Goal: Consume media (video, audio): Consume media (video, audio)

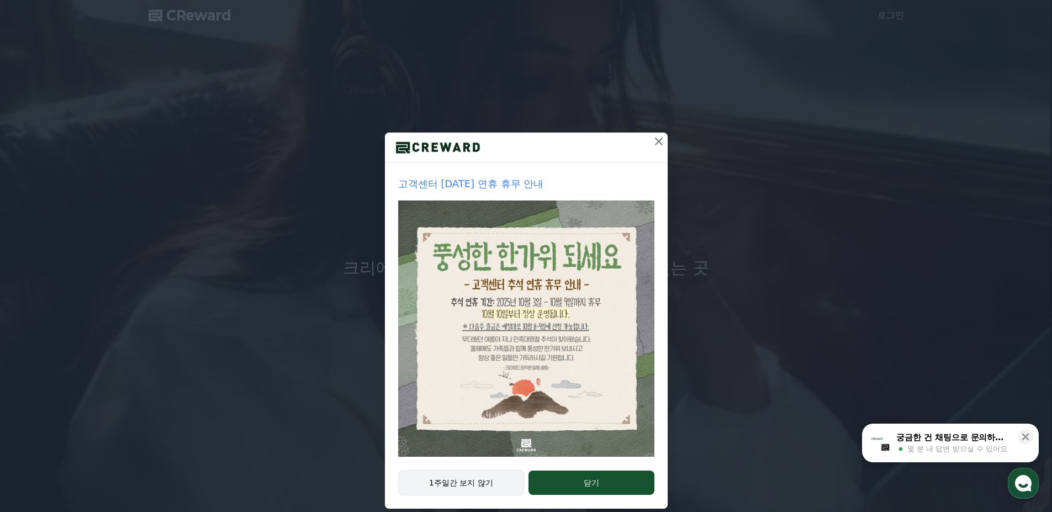
click at [473, 479] on button "1주일간 보지 않기" at bounding box center [461, 482] width 126 height 25
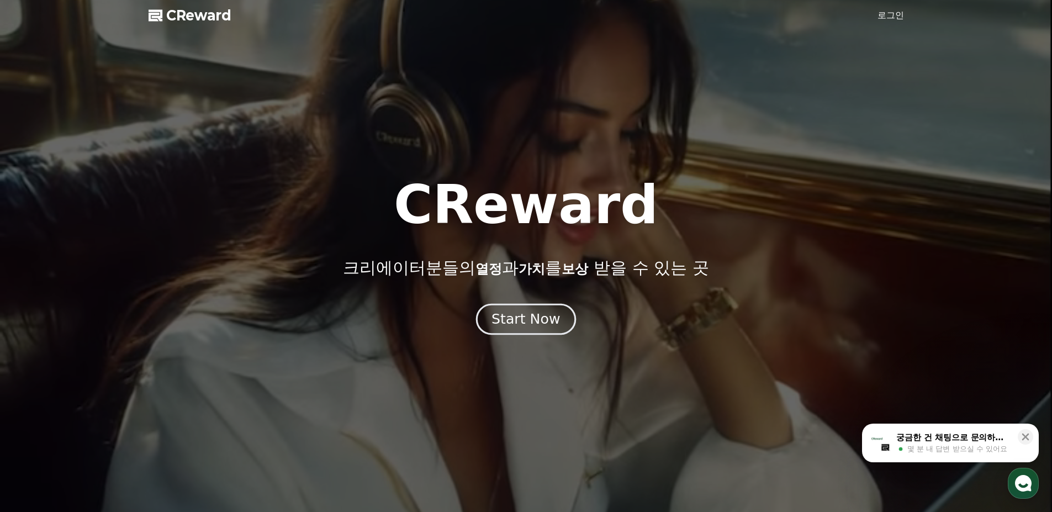
click at [551, 324] on div "Start Now" at bounding box center [525, 319] width 68 height 19
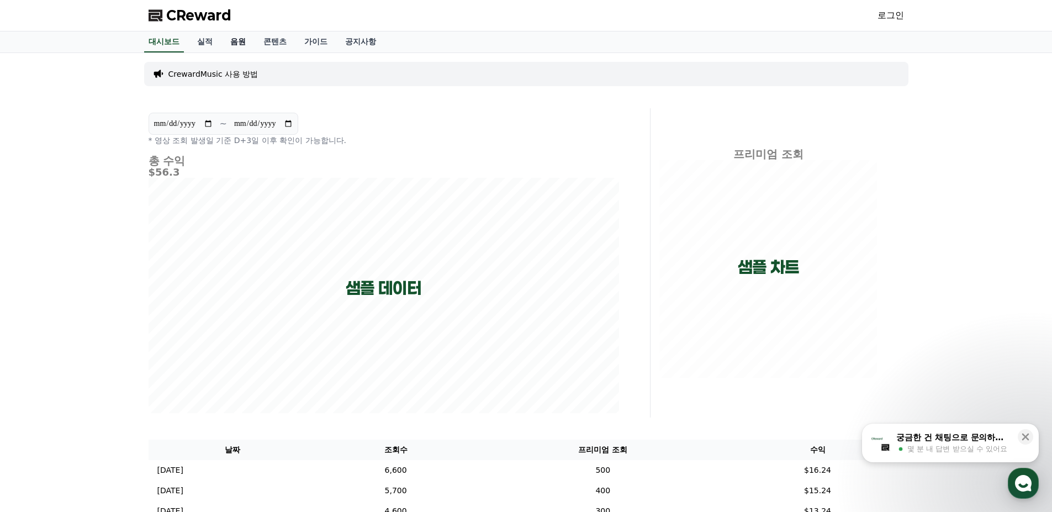
click at [232, 46] on link "음원" at bounding box center [237, 41] width 33 height 21
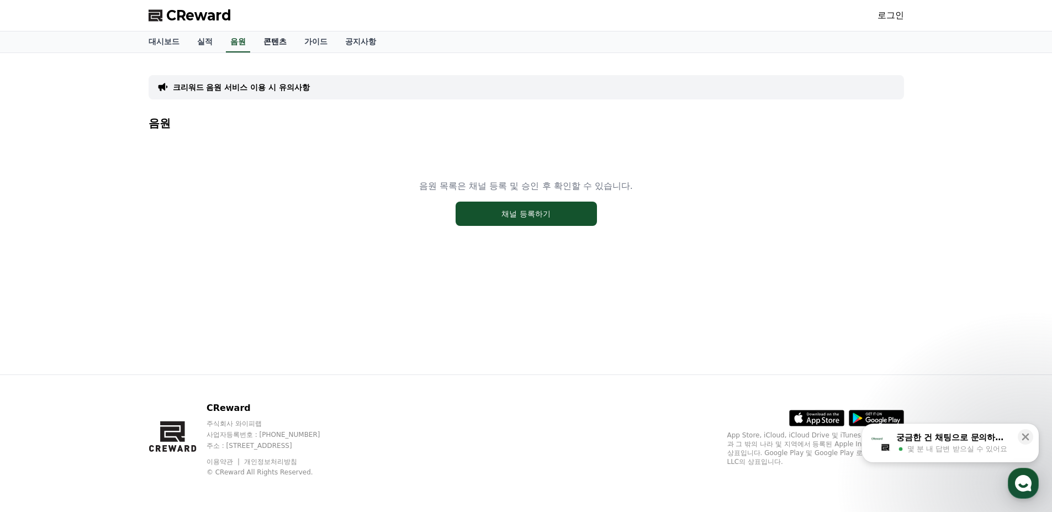
click at [270, 43] on link "콘텐츠" at bounding box center [274, 41] width 41 height 21
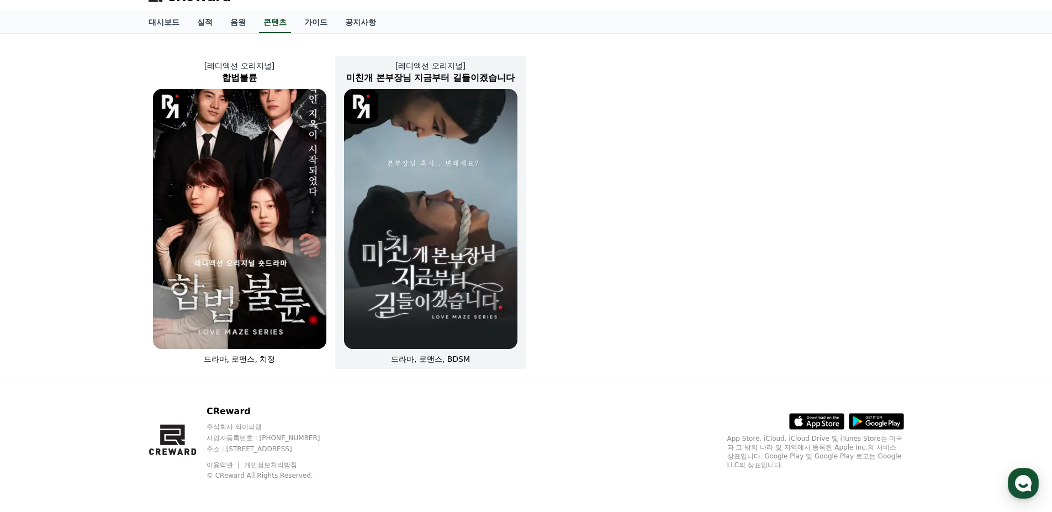
scroll to position [23, 0]
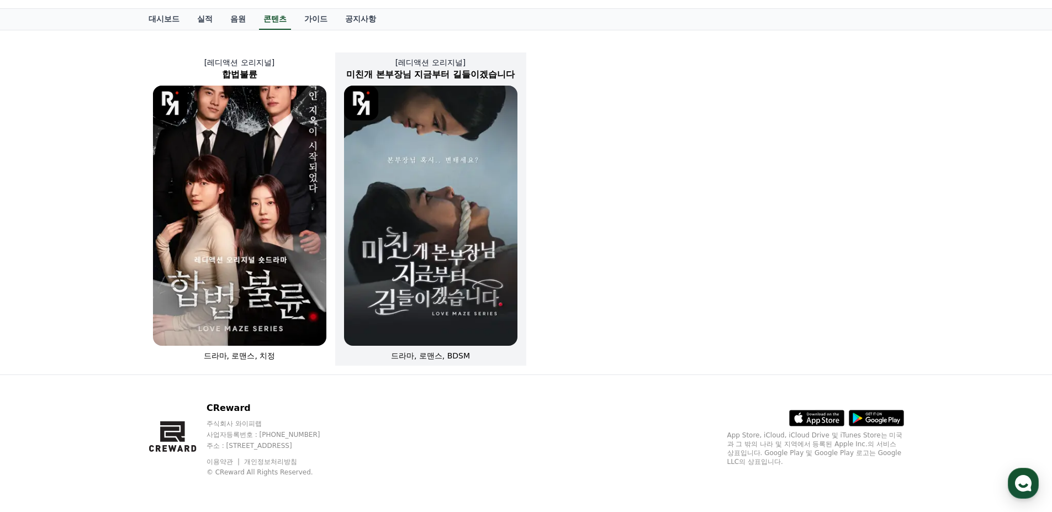
click at [462, 177] on img at bounding box center [430, 216] width 173 height 260
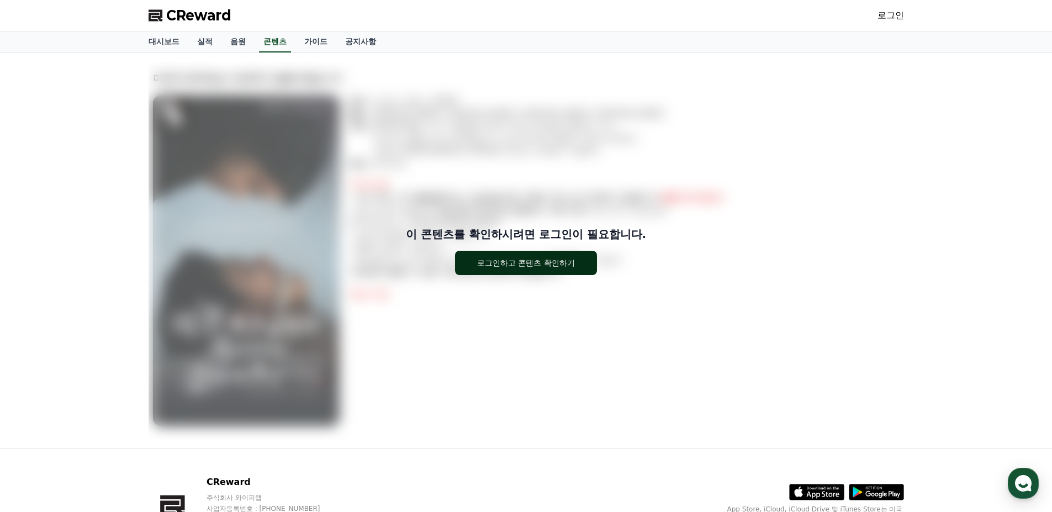
click at [553, 254] on button "로그인하고 콘텐츠 확인하기" at bounding box center [526, 263] width 142 height 24
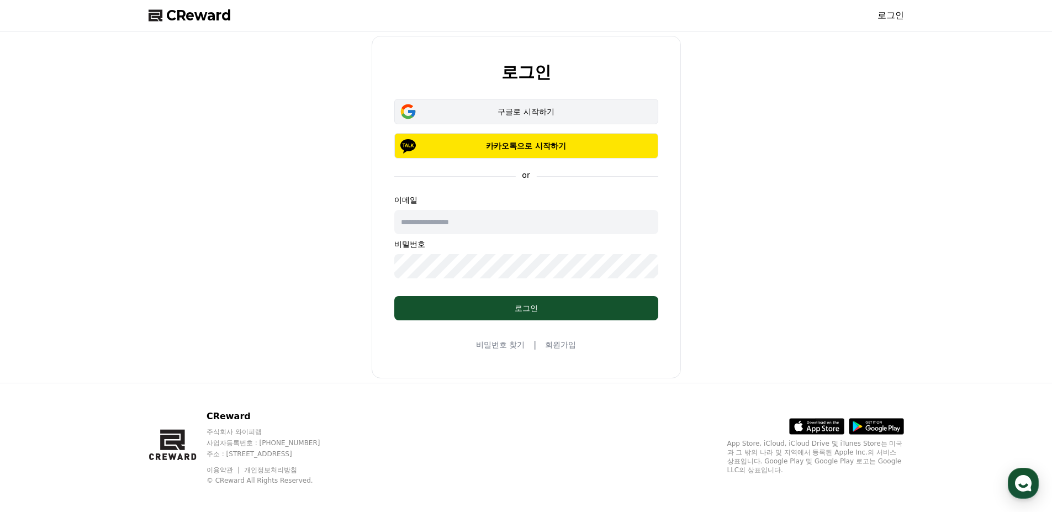
click at [492, 106] on div "구글로 시작하기" at bounding box center [526, 111] width 232 height 11
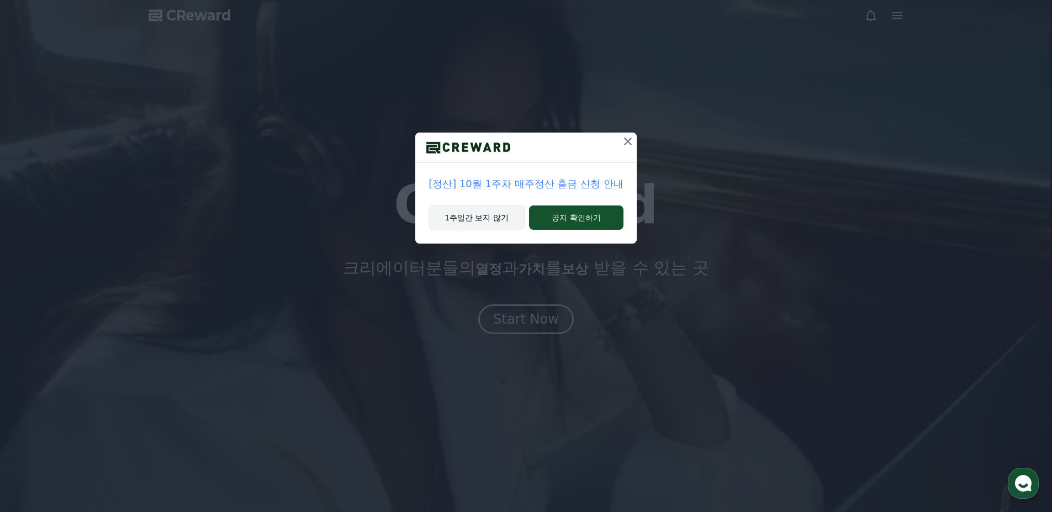
click at [467, 222] on button "1주일간 보지 않기" at bounding box center [476, 217] width 96 height 25
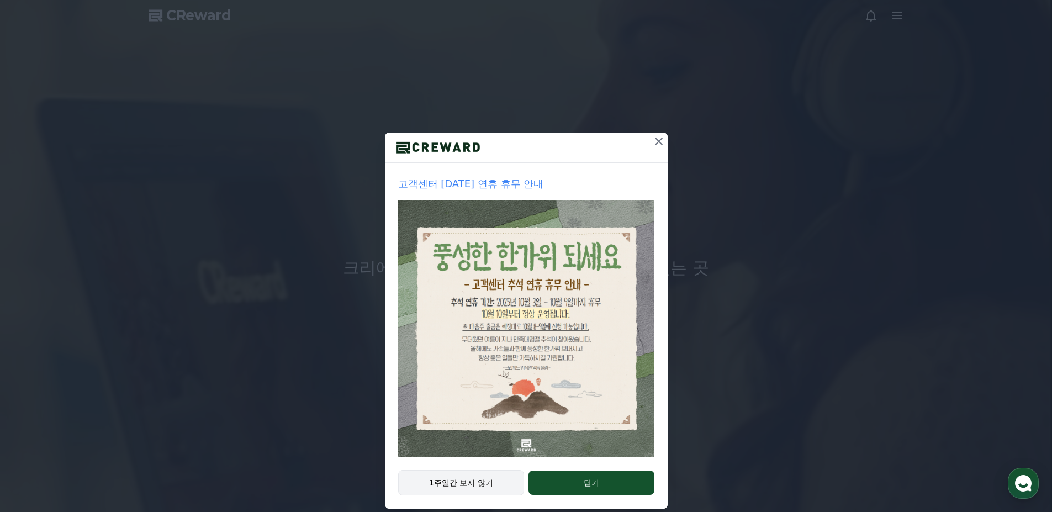
click at [469, 480] on button "1주일간 보지 않기" at bounding box center [461, 482] width 126 height 25
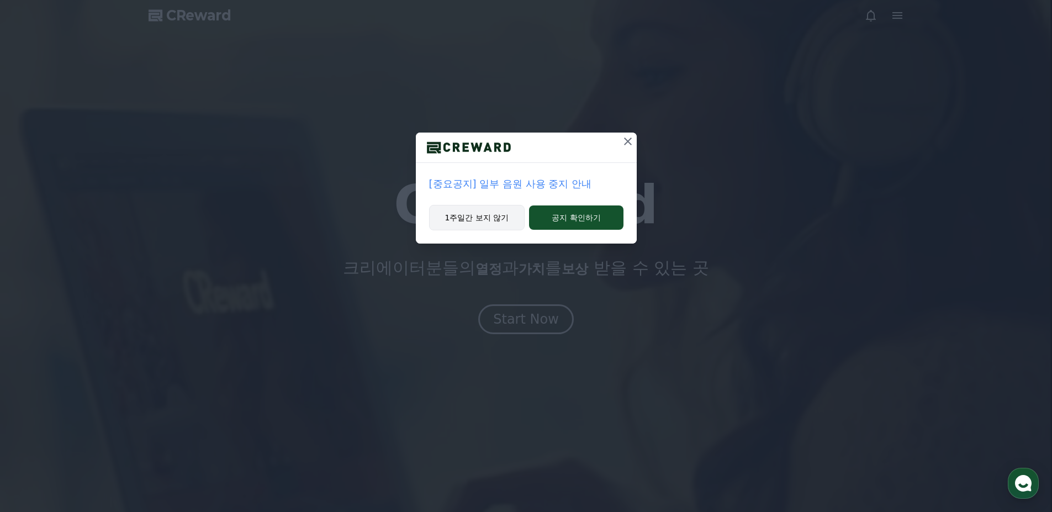
click at [466, 221] on button "1주일간 보지 않기" at bounding box center [477, 217] width 96 height 25
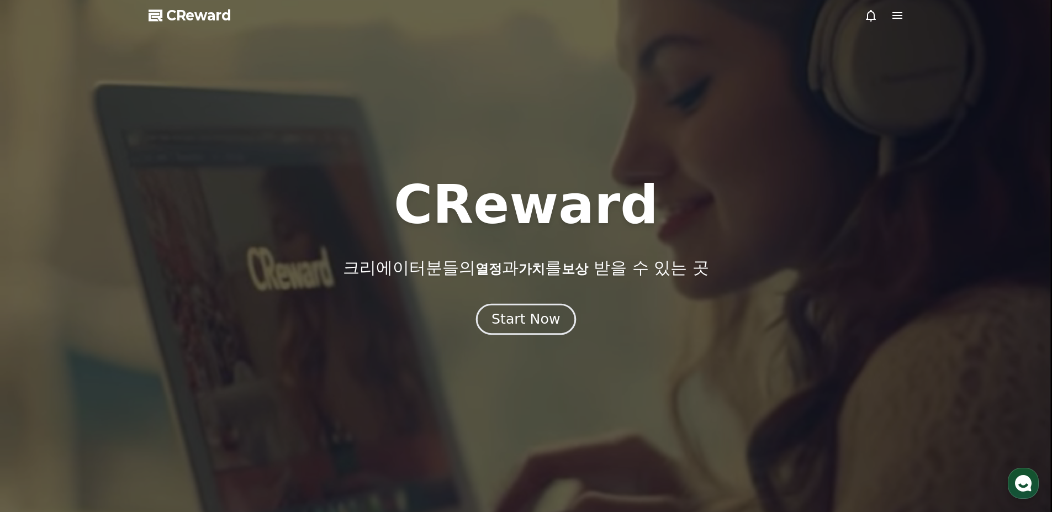
click at [542, 318] on div "Start Now" at bounding box center [525, 319] width 68 height 19
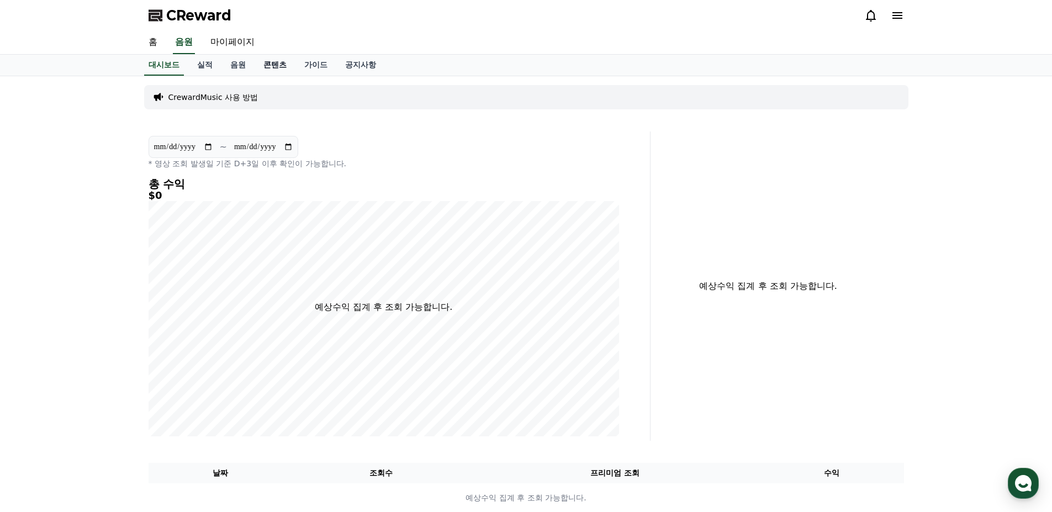
click at [266, 69] on link "콘텐츠" at bounding box center [274, 65] width 41 height 21
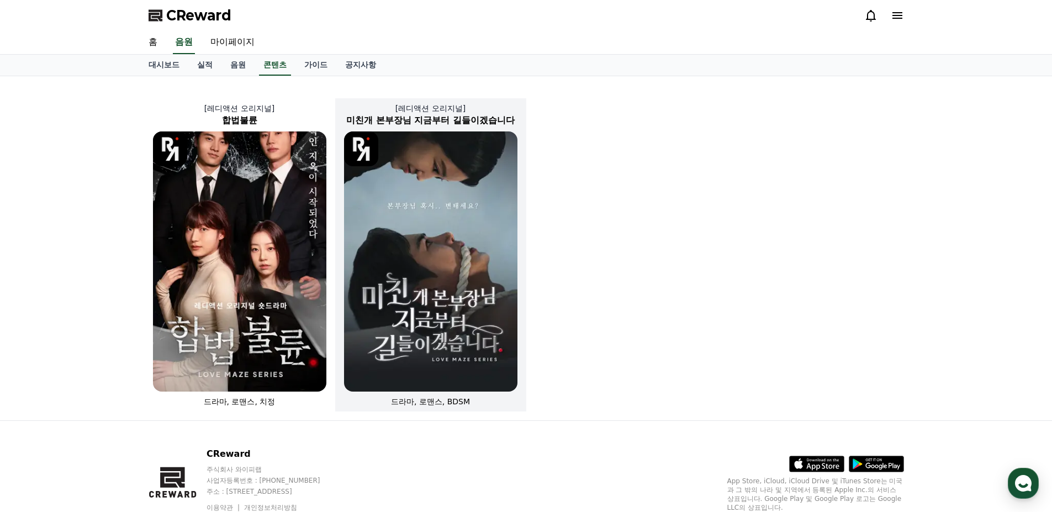
click at [464, 206] on img at bounding box center [430, 261] width 173 height 260
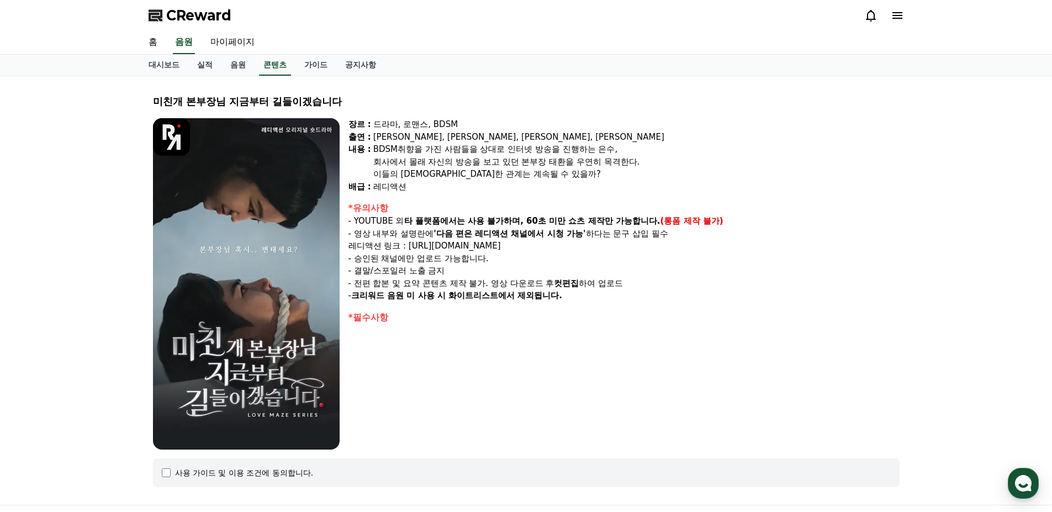
click at [431, 249] on p "레디액션 링크 : [URL][DOMAIN_NAME]" at bounding box center [623, 246] width 551 height 13
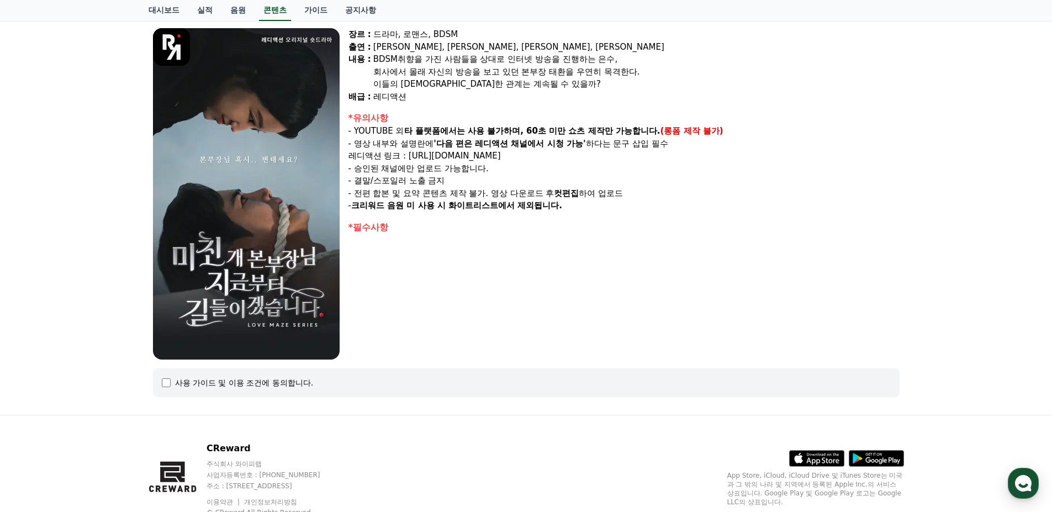
scroll to position [130, 0]
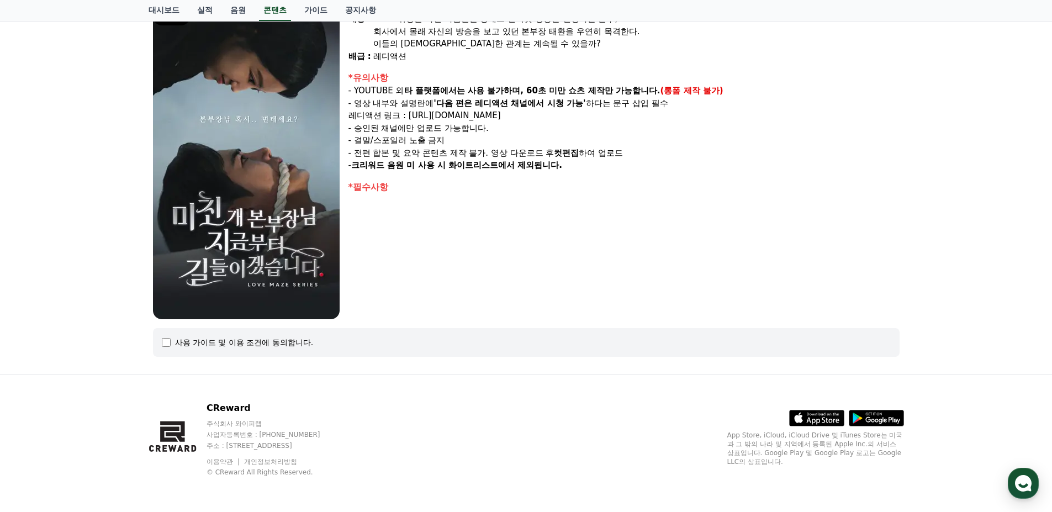
click at [222, 346] on div "사용 가이드 및 이용 조건에 동의합니다." at bounding box center [244, 342] width 139 height 11
click at [160, 343] on div "사용 가이드 및 이용 조건에 동의합니다." at bounding box center [526, 342] width 746 height 29
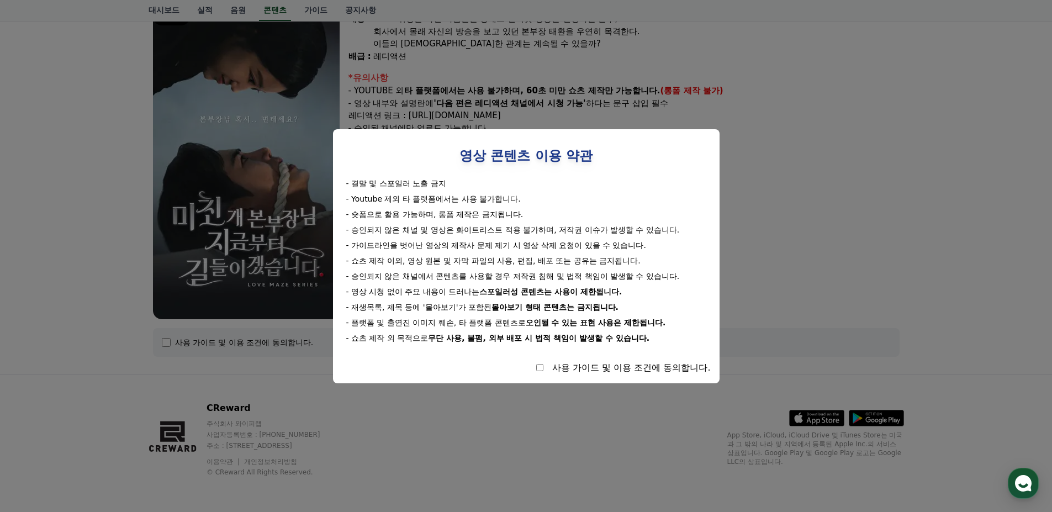
select select
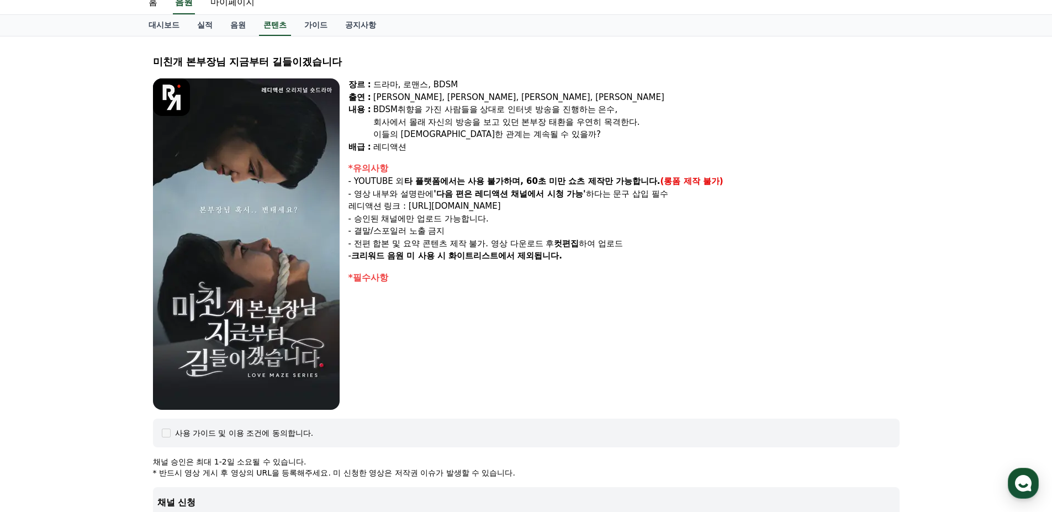
scroll to position [0, 0]
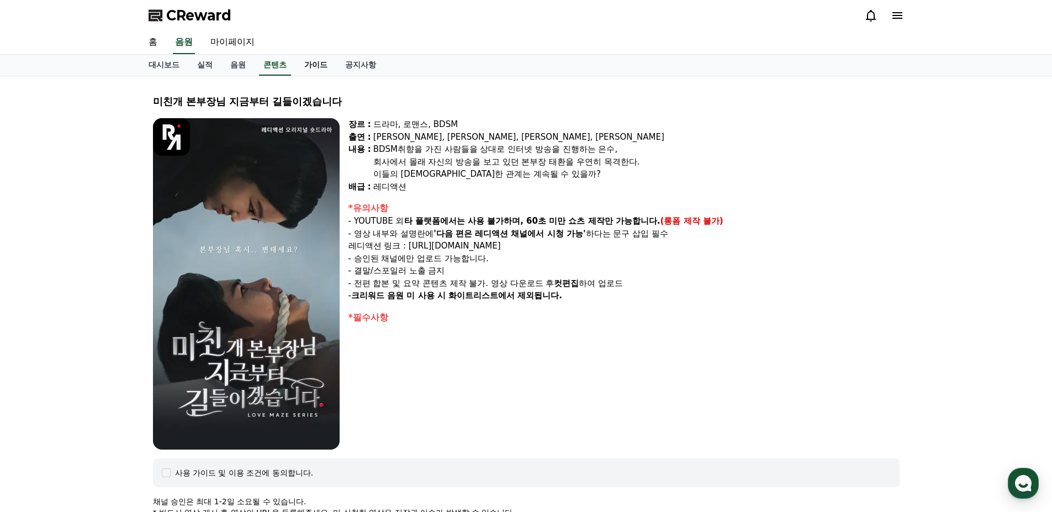
click at [313, 63] on link "가이드" at bounding box center [315, 65] width 41 height 21
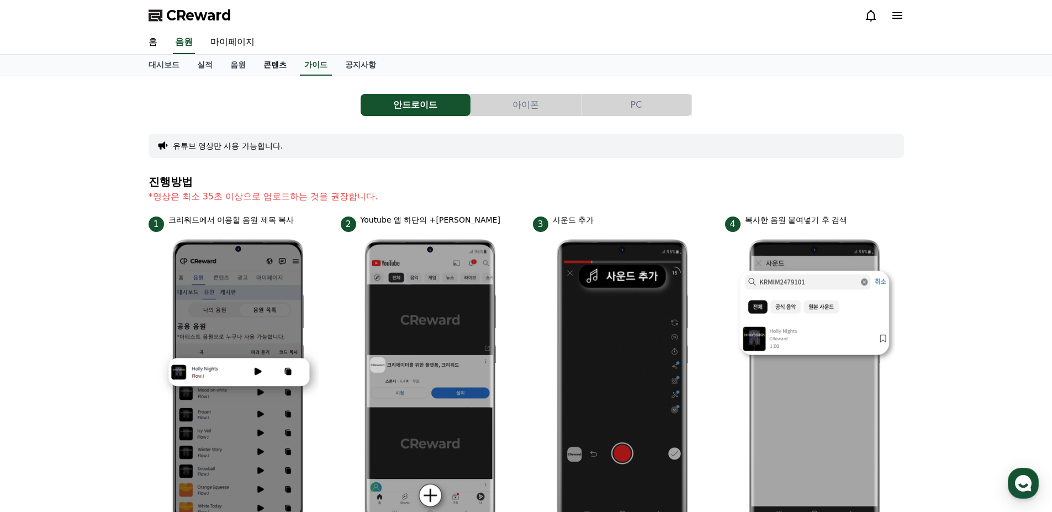
click at [283, 70] on link "콘텐츠" at bounding box center [274, 65] width 41 height 21
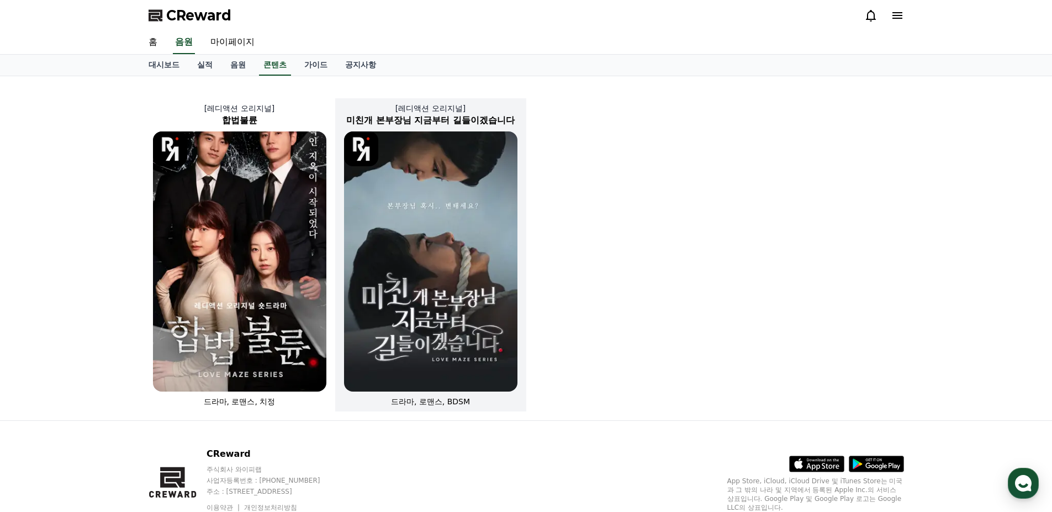
click at [447, 241] on img at bounding box center [430, 261] width 173 height 260
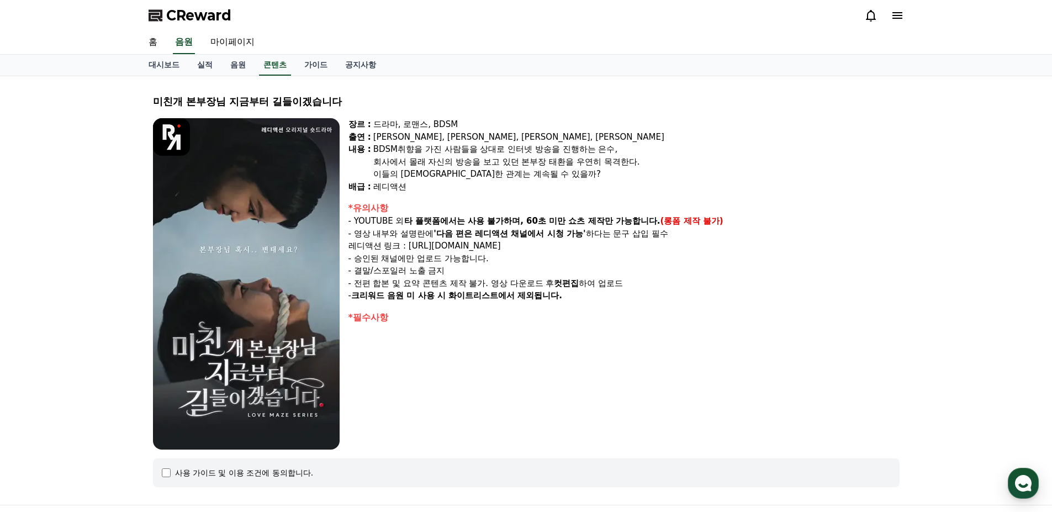
click at [456, 258] on p "- 승인된 채널에만 업로드 가능합니다." at bounding box center [623, 258] width 551 height 13
